Goal: Browse casually: Explore the website without a specific task or goal

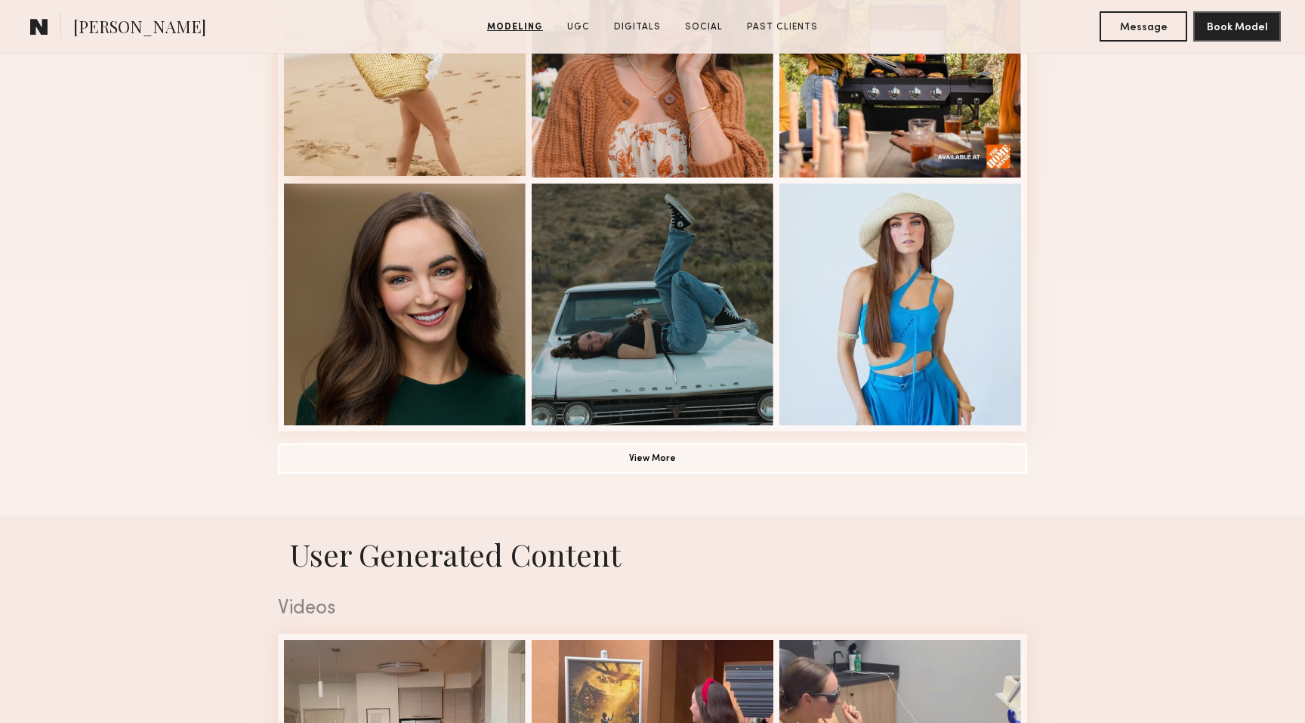
scroll to position [1130, 0]
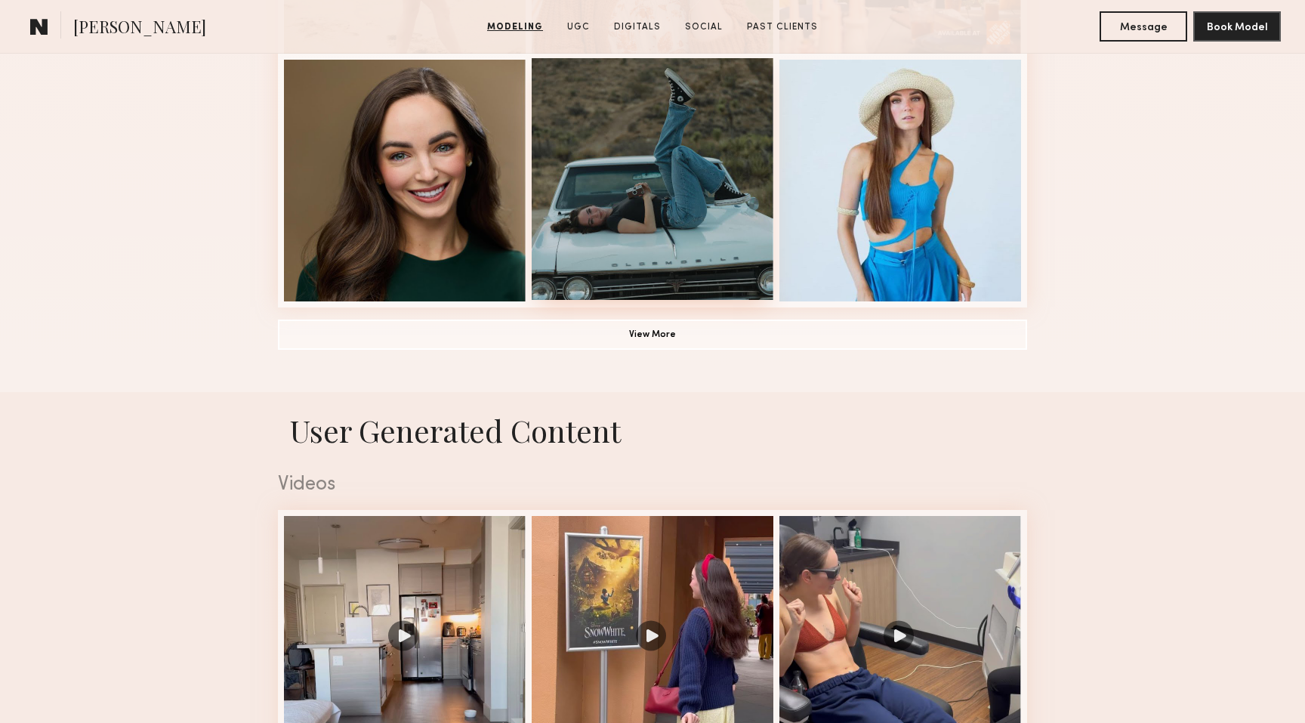
click at [600, 163] on div at bounding box center [653, 179] width 242 height 242
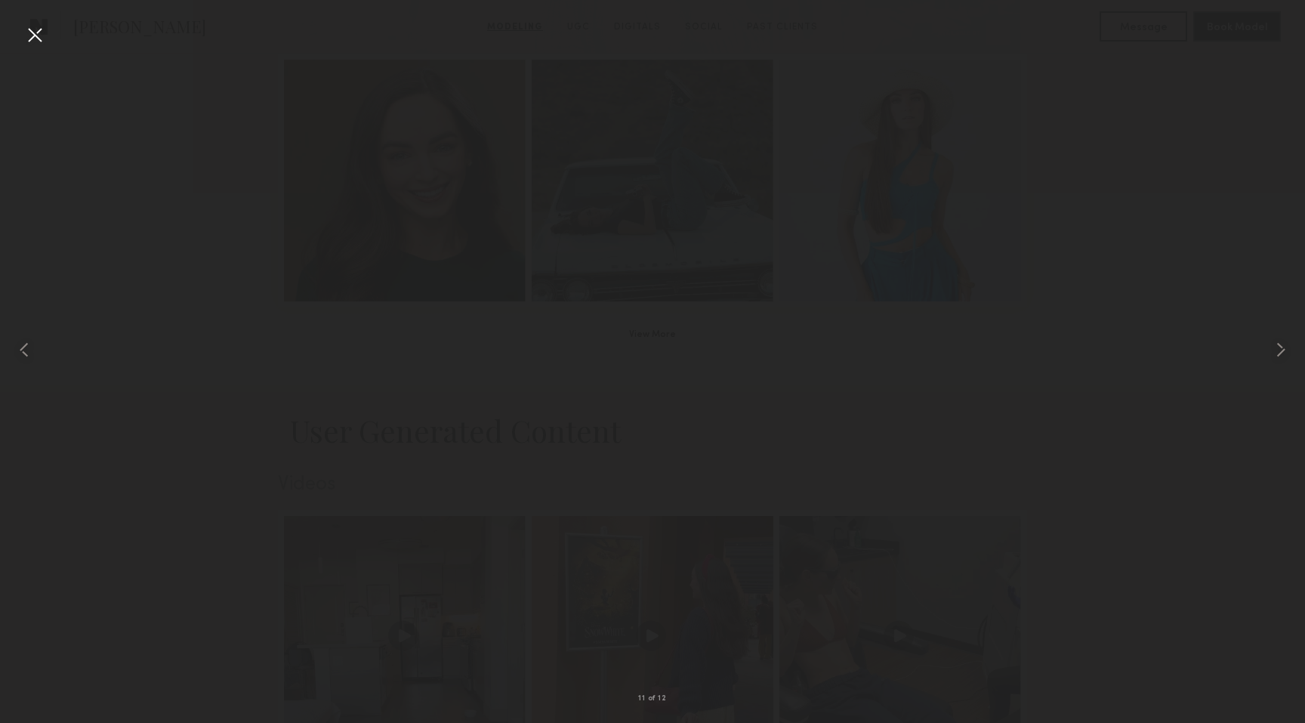
click at [32, 23] on div at bounding box center [35, 35] width 24 height 24
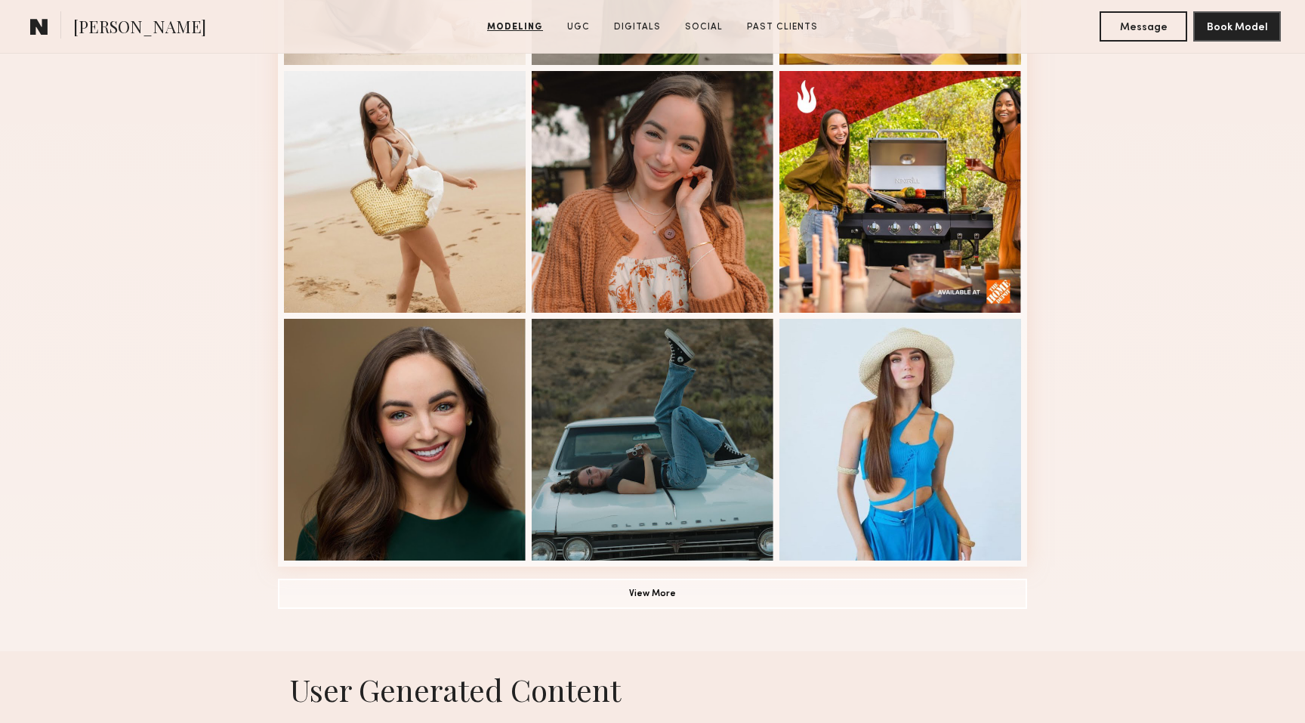
scroll to position [949, 0]
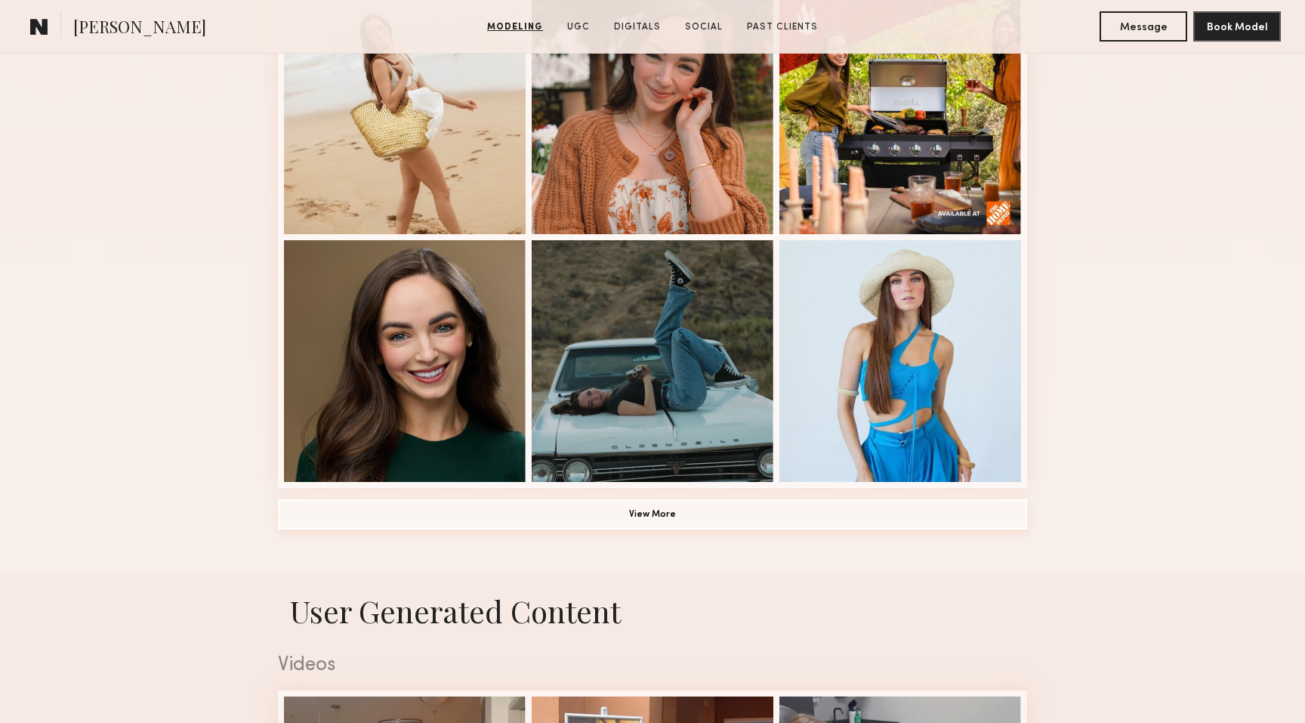
click at [659, 501] on button "View More" at bounding box center [652, 514] width 749 height 30
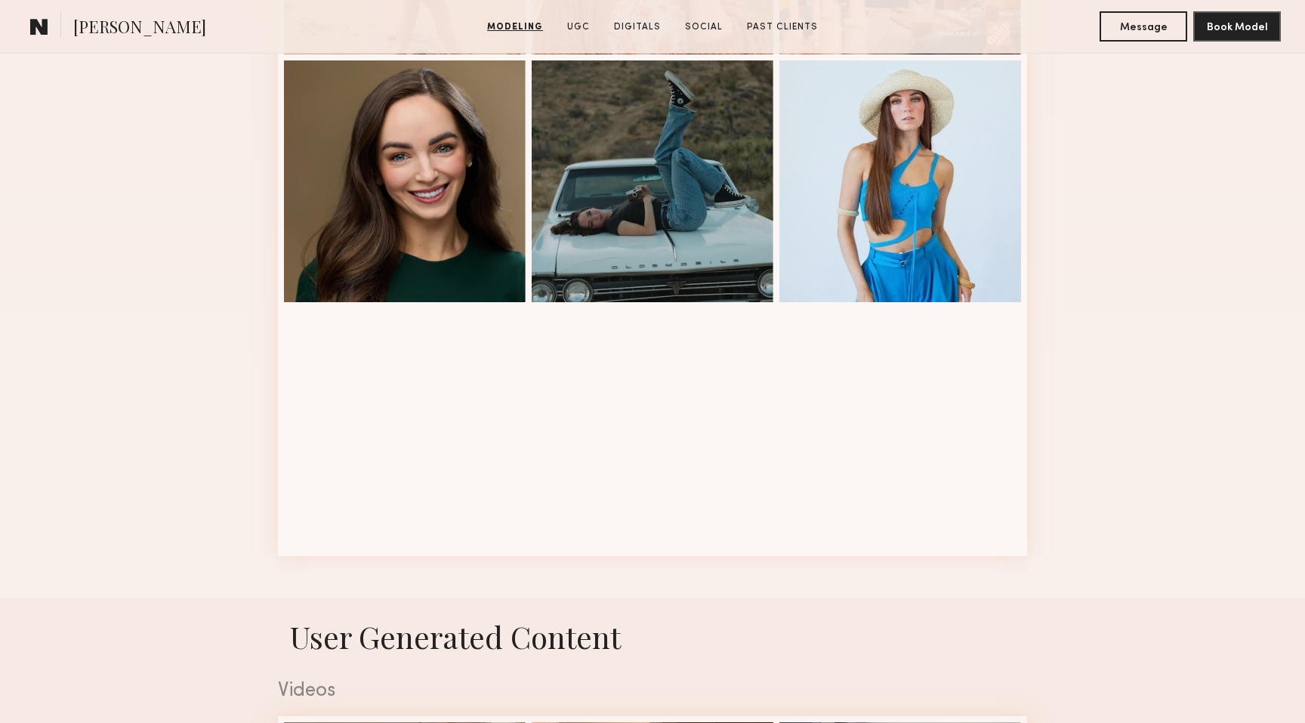
scroll to position [1063, 0]
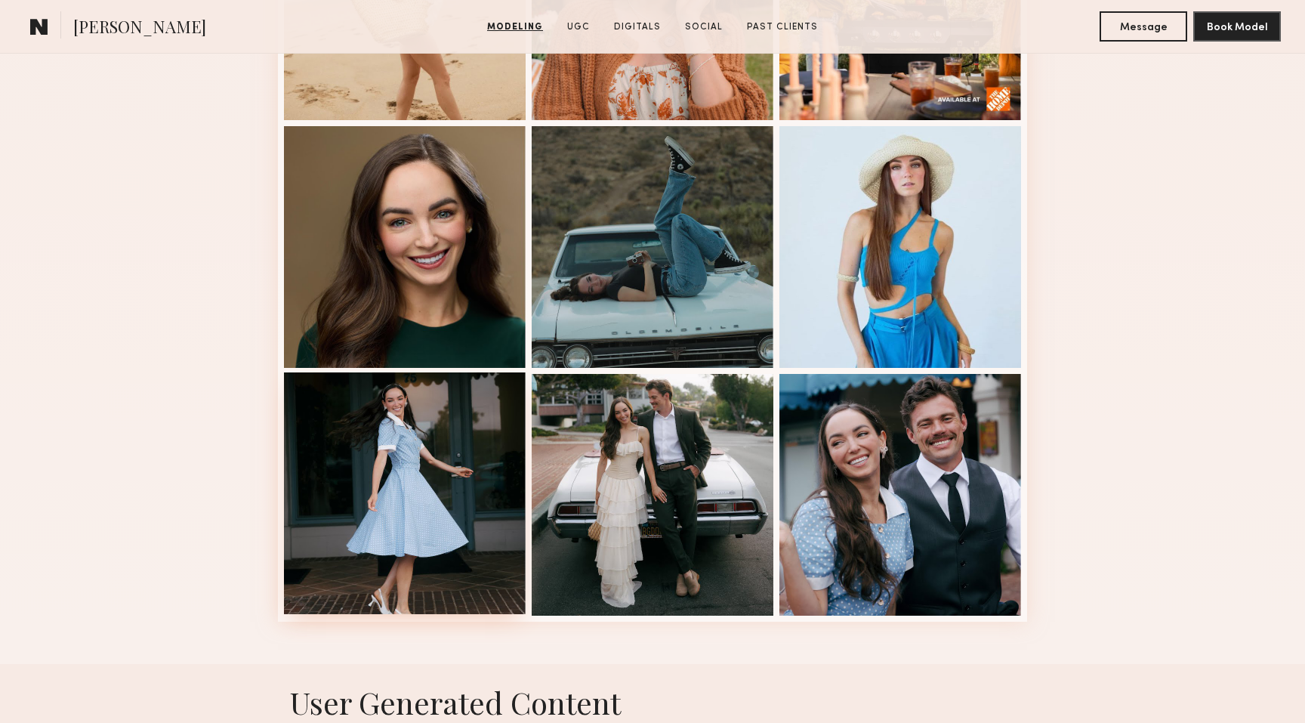
click at [399, 475] on div at bounding box center [405, 493] width 242 height 242
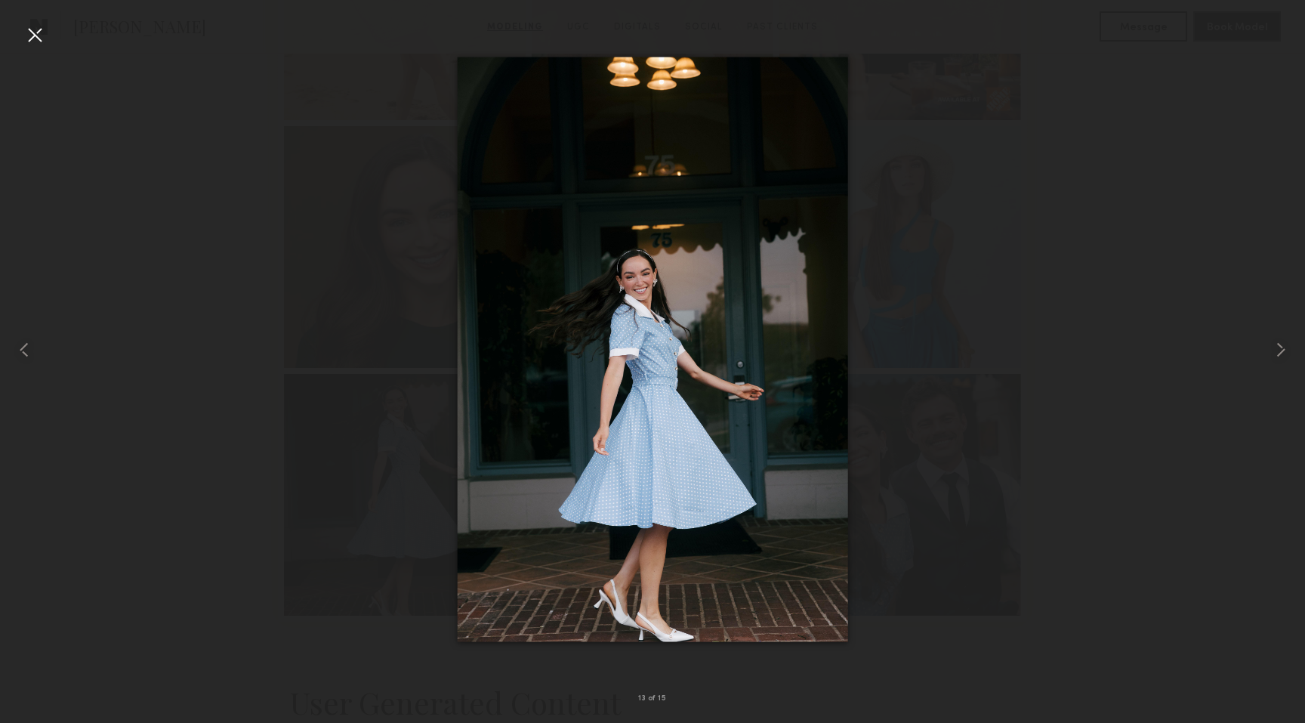
click at [41, 42] on div at bounding box center [35, 35] width 24 height 24
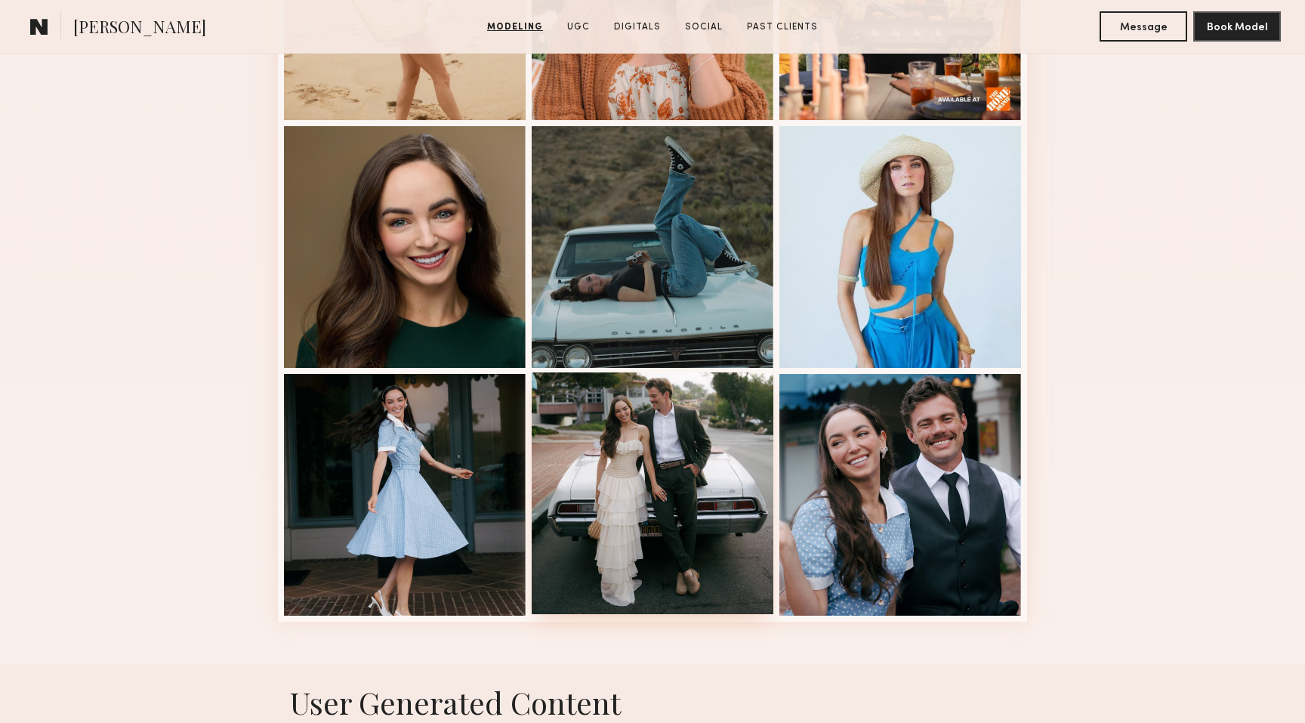
click at [680, 495] on div at bounding box center [653, 493] width 242 height 242
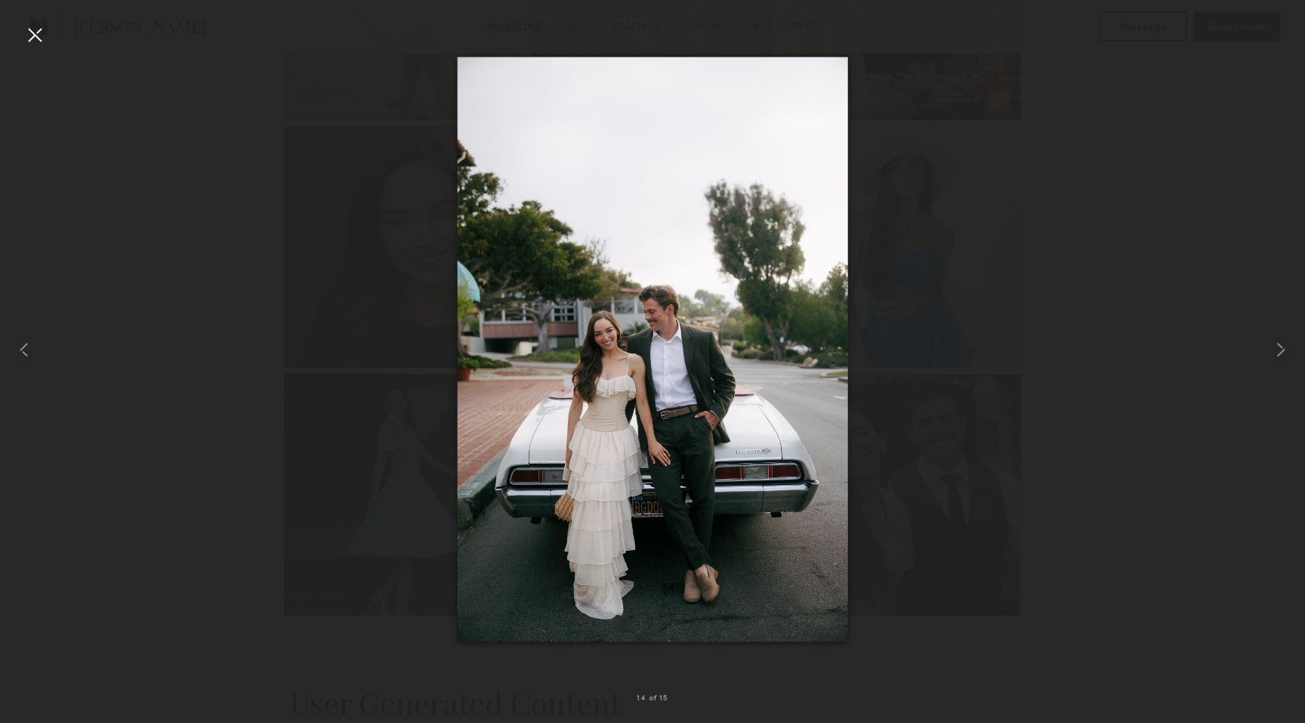
click at [35, 32] on div at bounding box center [35, 35] width 24 height 24
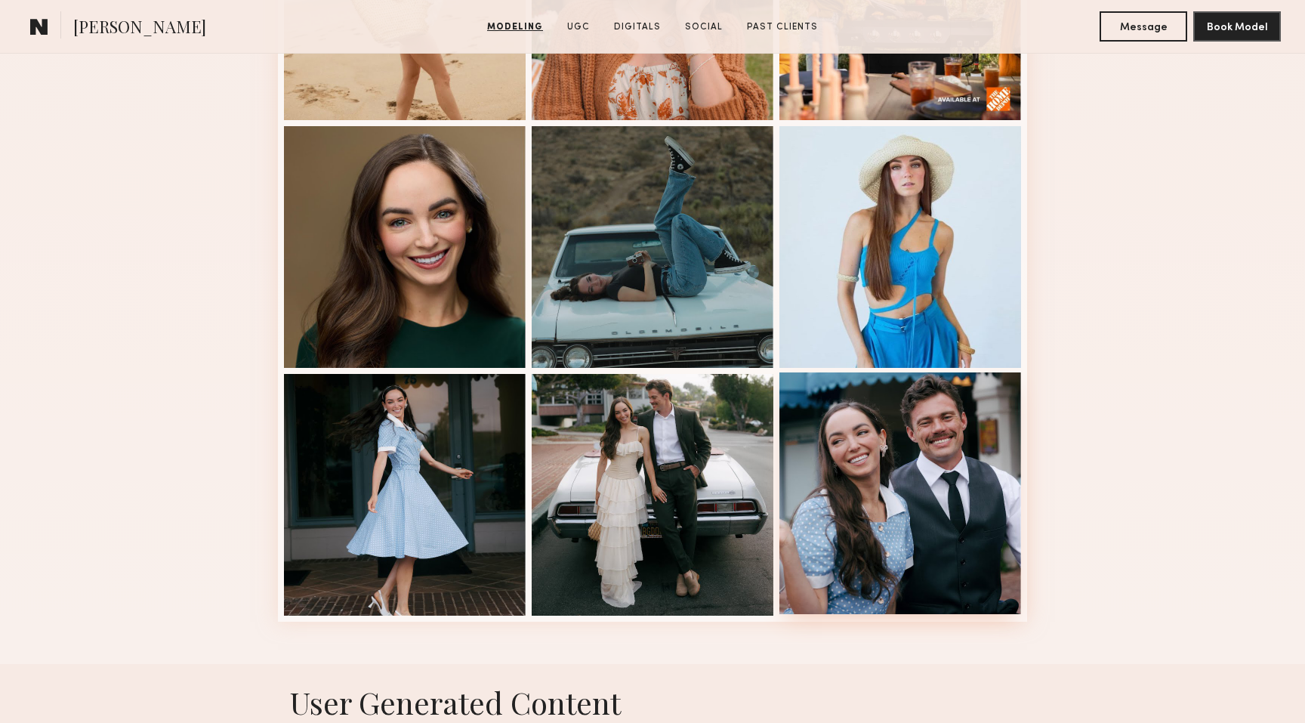
click at [928, 488] on div at bounding box center [900, 493] width 242 height 242
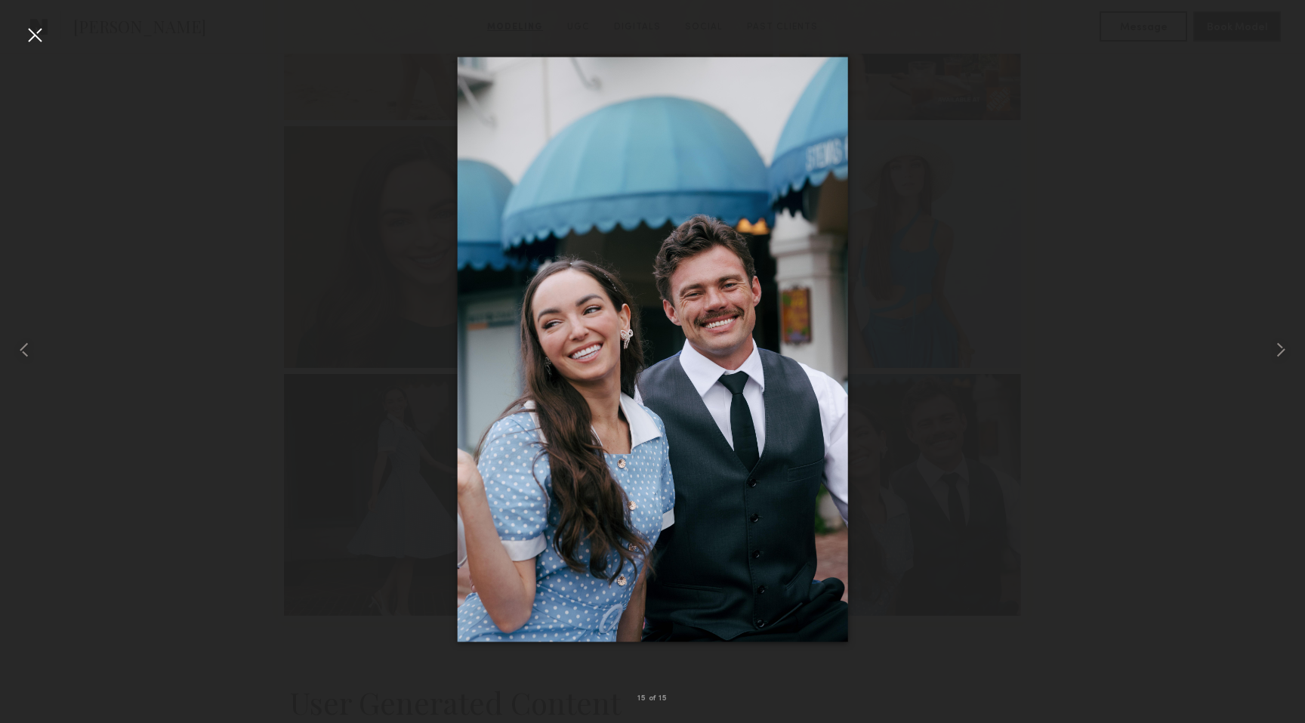
click at [36, 33] on div at bounding box center [35, 35] width 24 height 24
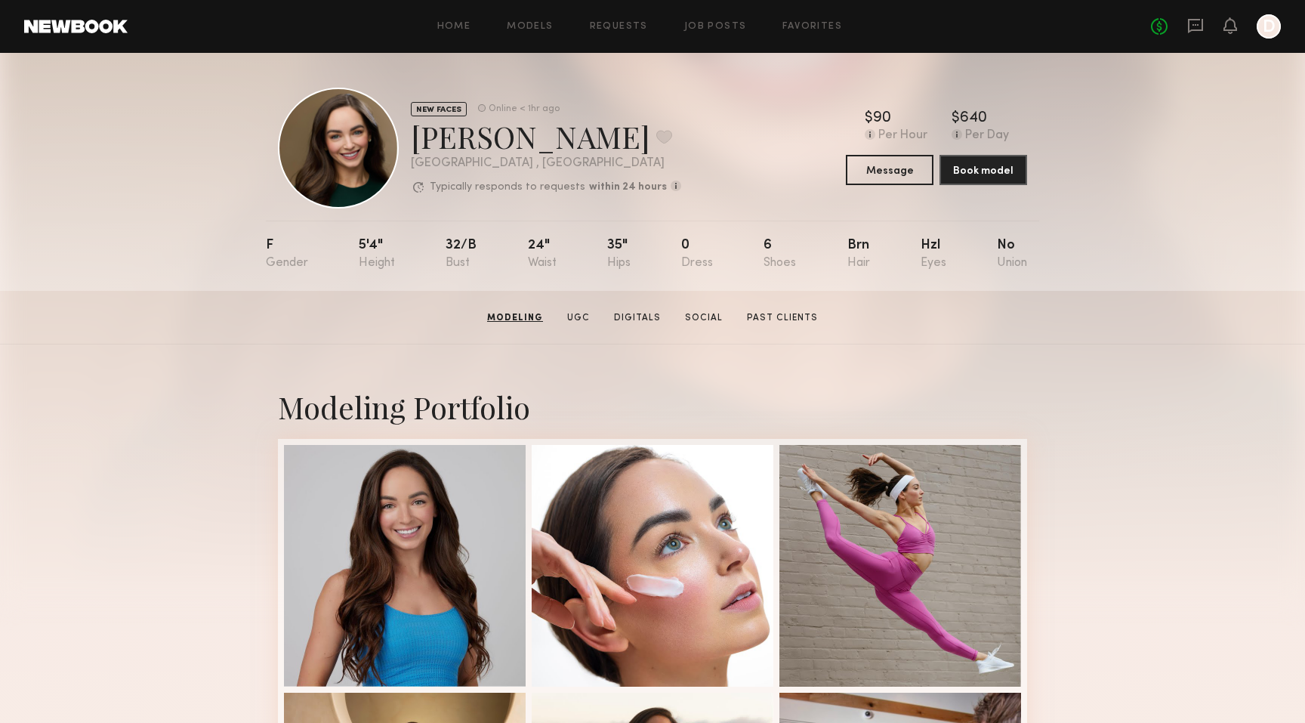
scroll to position [0, 0]
